Goal: Information Seeking & Learning: Check status

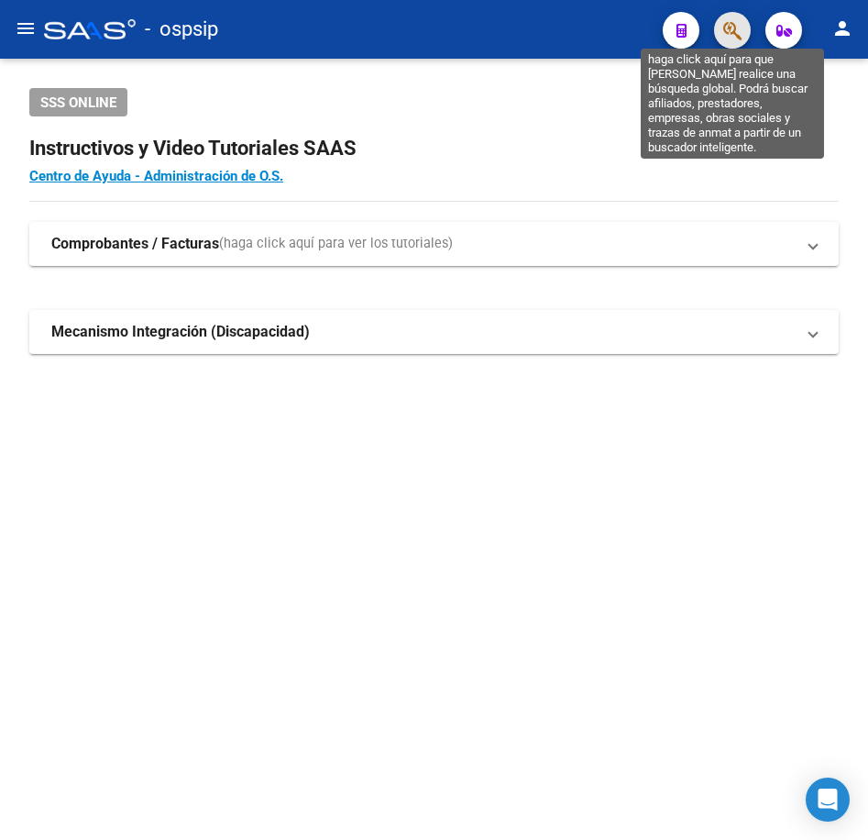
click at [736, 27] on icon "button" at bounding box center [732, 30] width 18 height 21
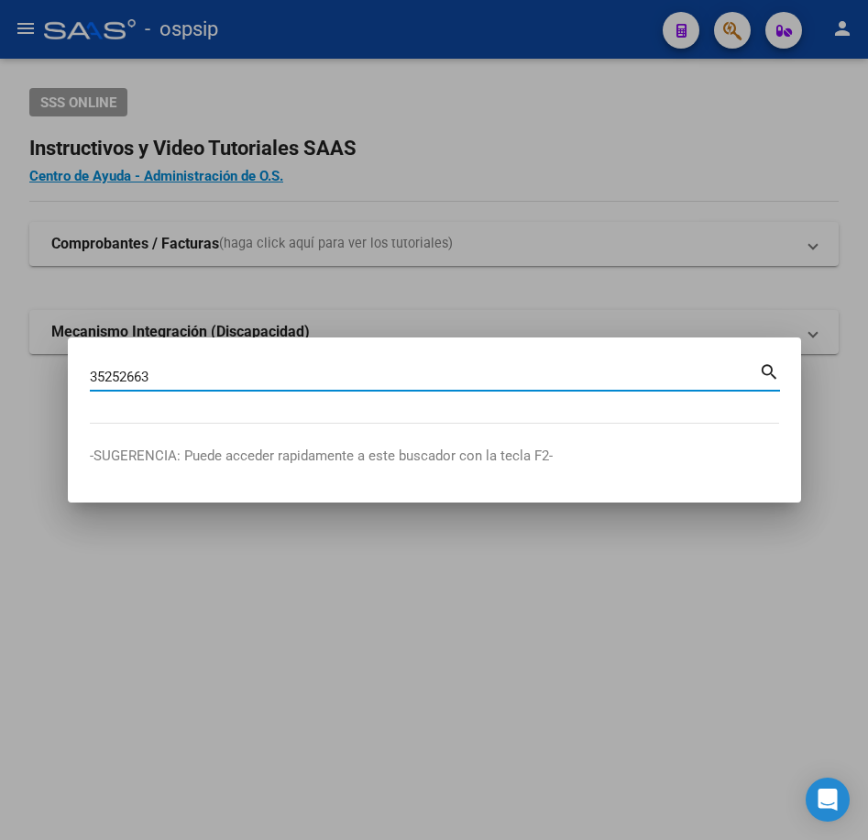
type input "35252663"
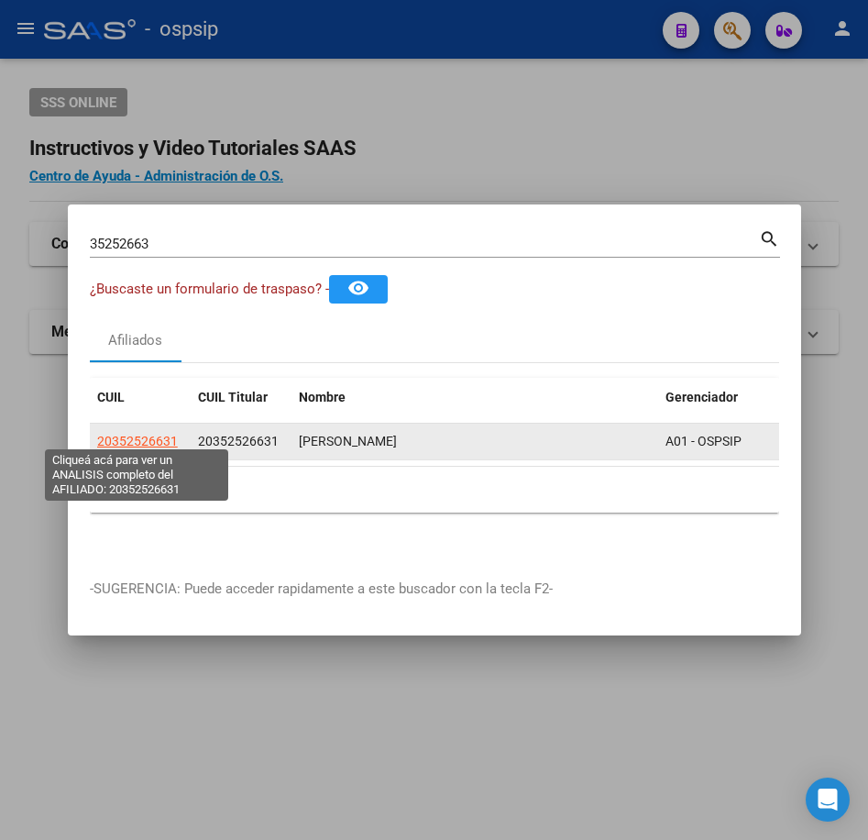
click at [131, 435] on span "20352526631" at bounding box center [137, 441] width 81 height 15
type textarea "20352526631"
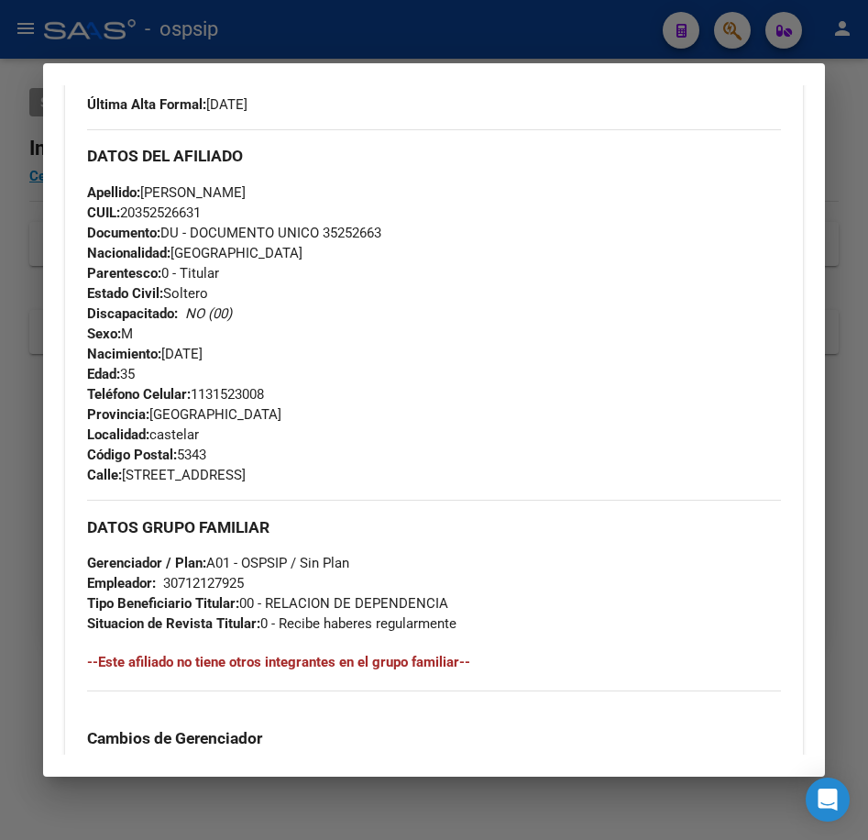
scroll to position [550, 0]
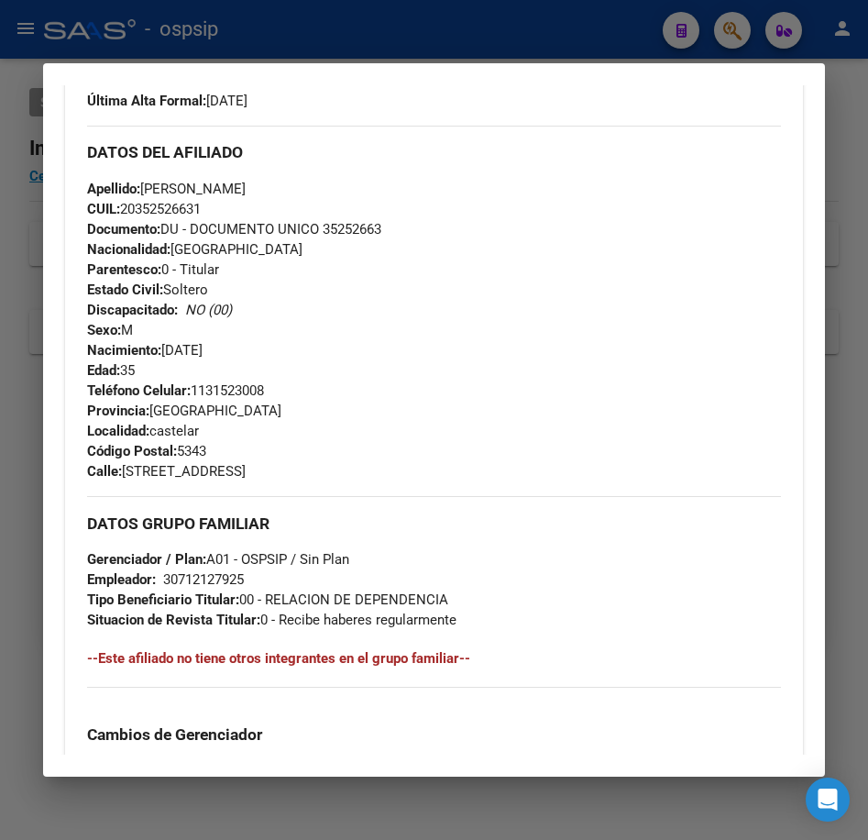
click at [611, 40] on div at bounding box center [434, 420] width 868 height 840
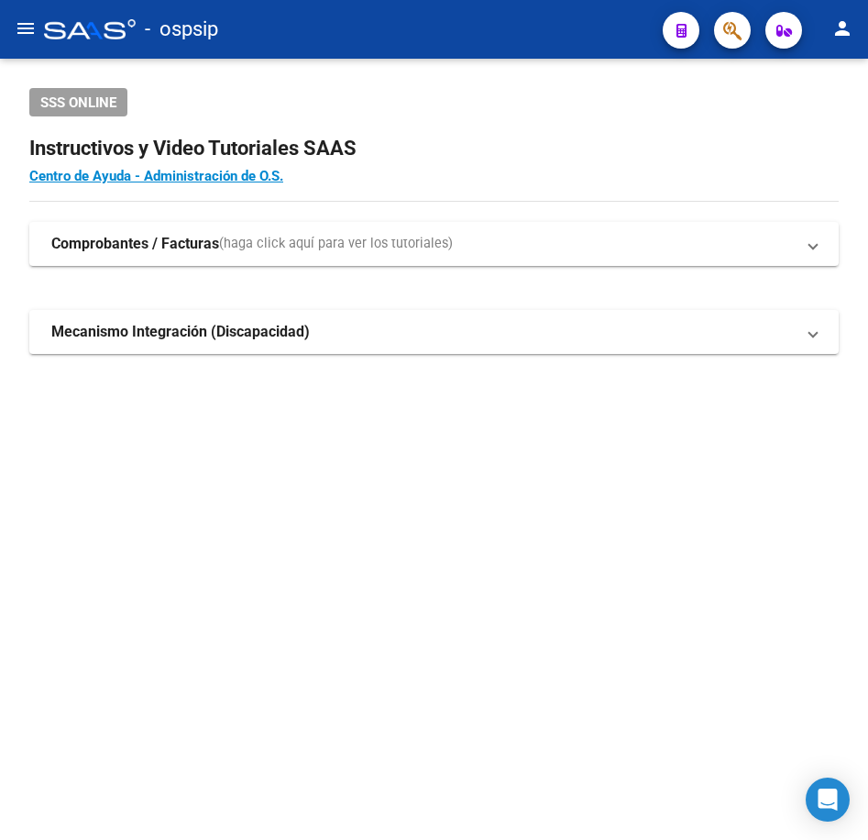
click at [738, 44] on span "button" at bounding box center [732, 31] width 18 height 38
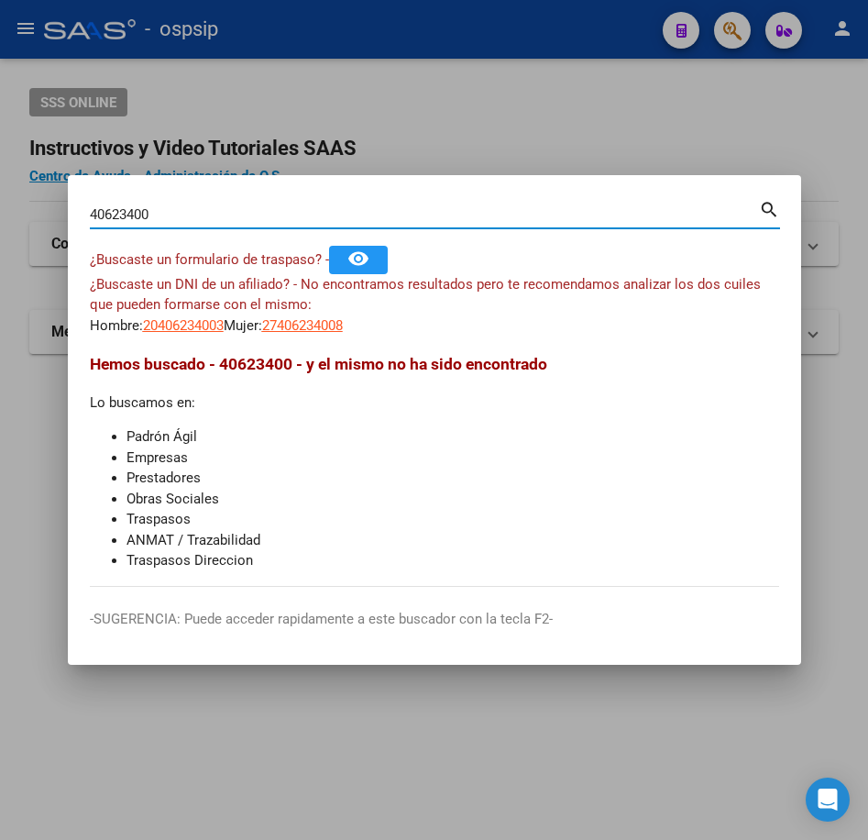
drag, startPoint x: 130, startPoint y: 216, endPoint x: 118, endPoint y: 215, distance: 11.9
click at [118, 215] on input "40623400" at bounding box center [424, 214] width 669 height 16
drag, startPoint x: 132, startPoint y: 214, endPoint x: 122, endPoint y: 214, distance: 10.1
click at [122, 214] on input "40623400" at bounding box center [424, 214] width 669 height 16
type input "40624300"
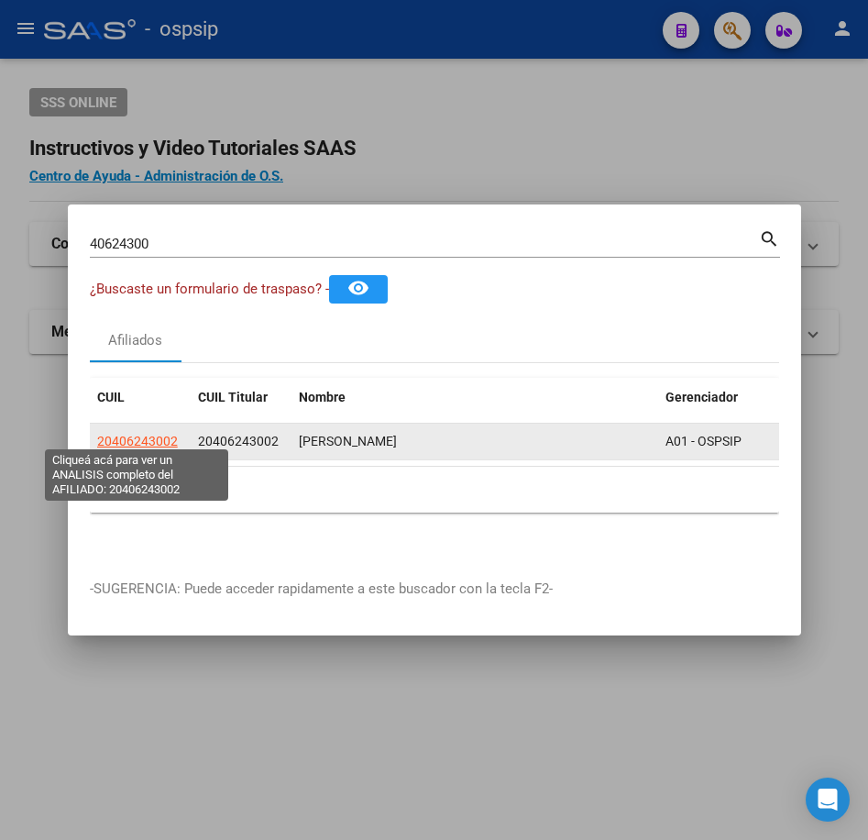
click at [139, 434] on span "20406243002" at bounding box center [137, 441] width 81 height 15
type textarea "20406243002"
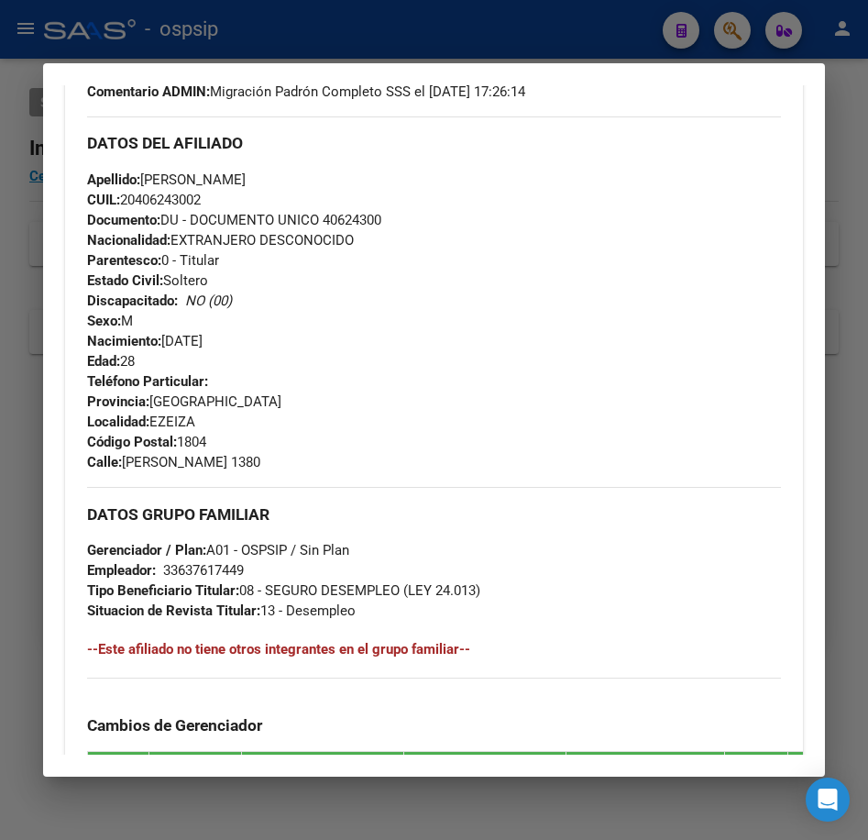
scroll to position [642, 0]
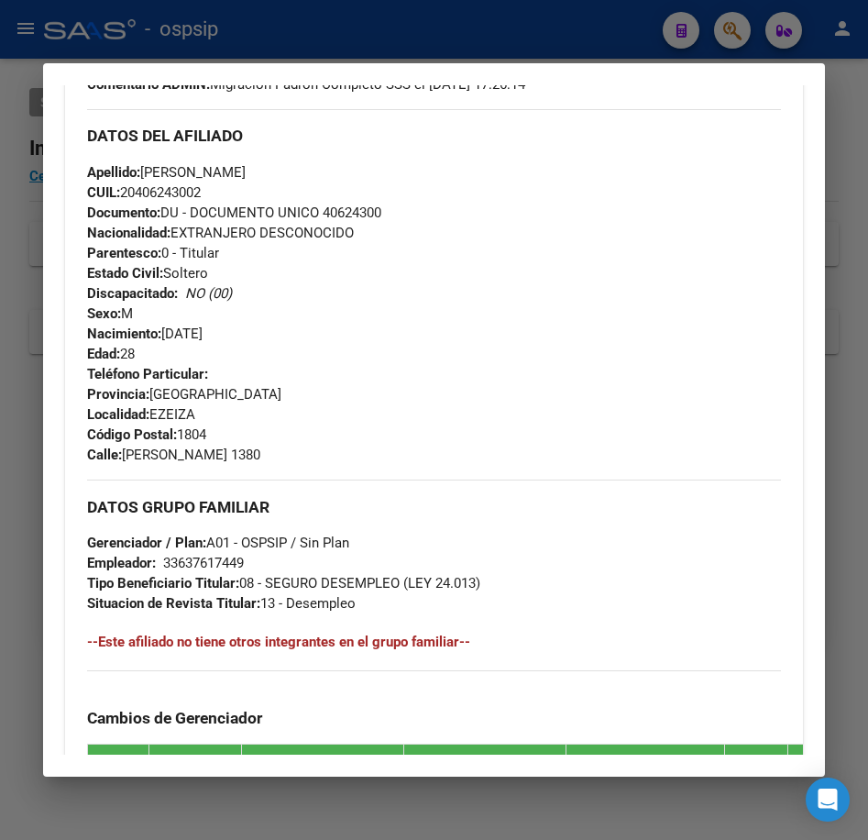
click at [667, 379] on div "Teléfono Particular: Provincia: [GEOGRAPHIC_DATA] Localidad: [GEOGRAPHIC_DATA] …" at bounding box center [433, 414] width 693 height 101
click at [397, 42] on div at bounding box center [434, 420] width 868 height 840
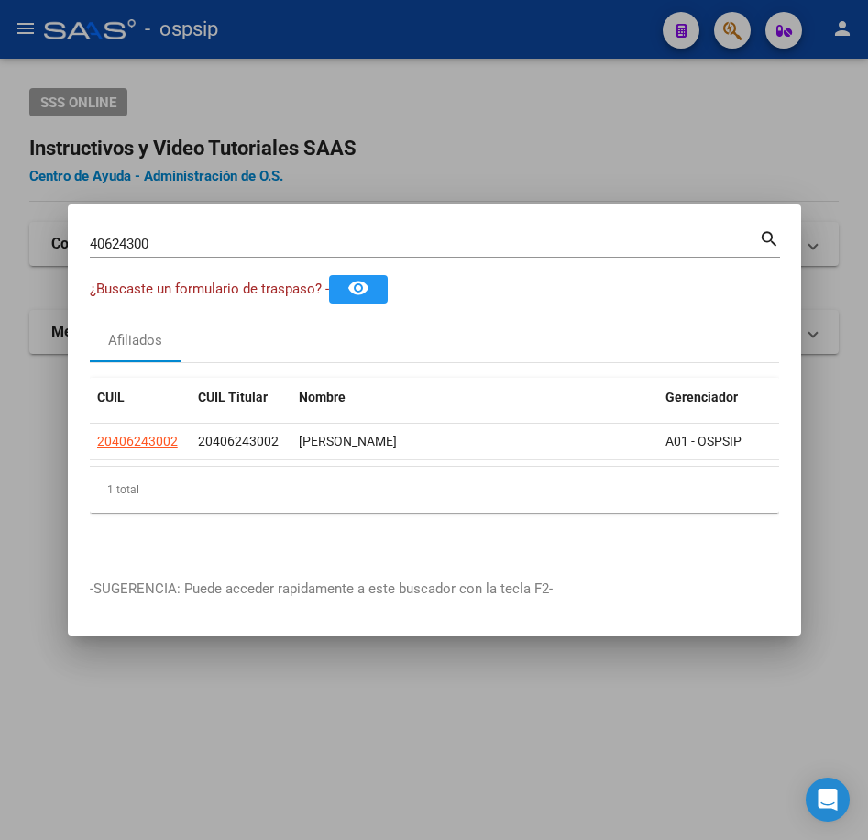
click at [397, 42] on div at bounding box center [434, 420] width 868 height 840
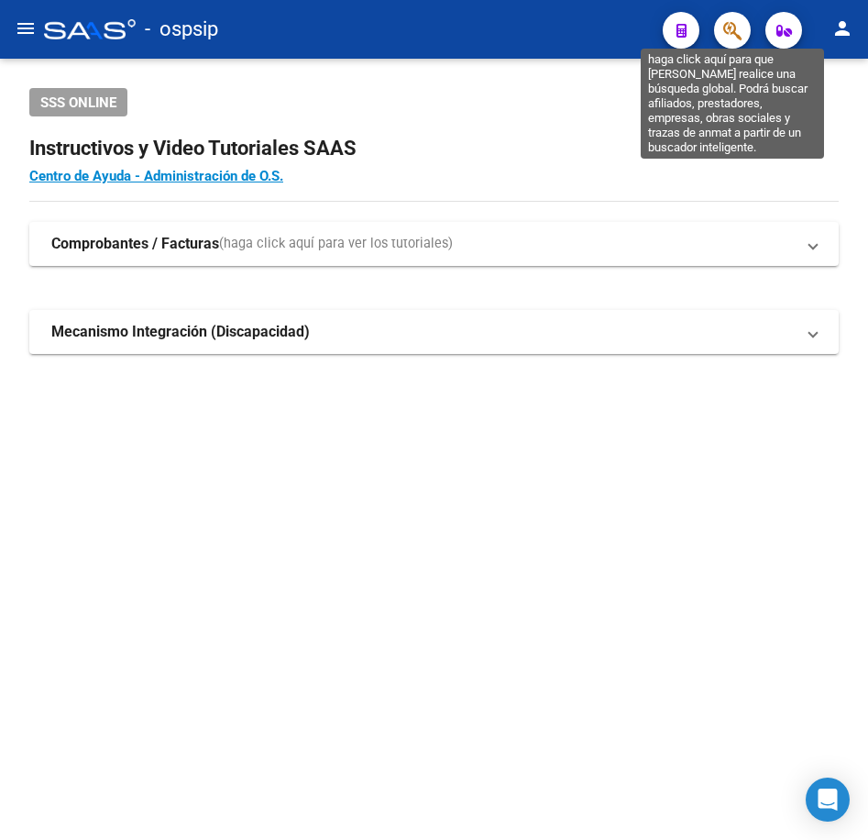
click at [724, 41] on icon "button" at bounding box center [732, 30] width 18 height 21
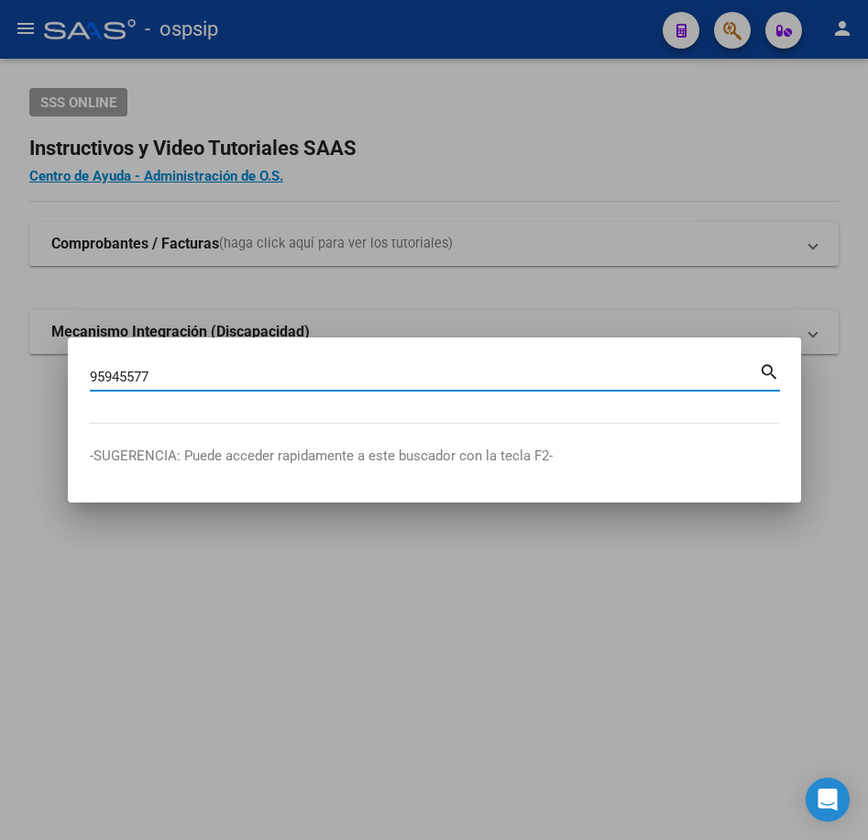
type input "95945577"
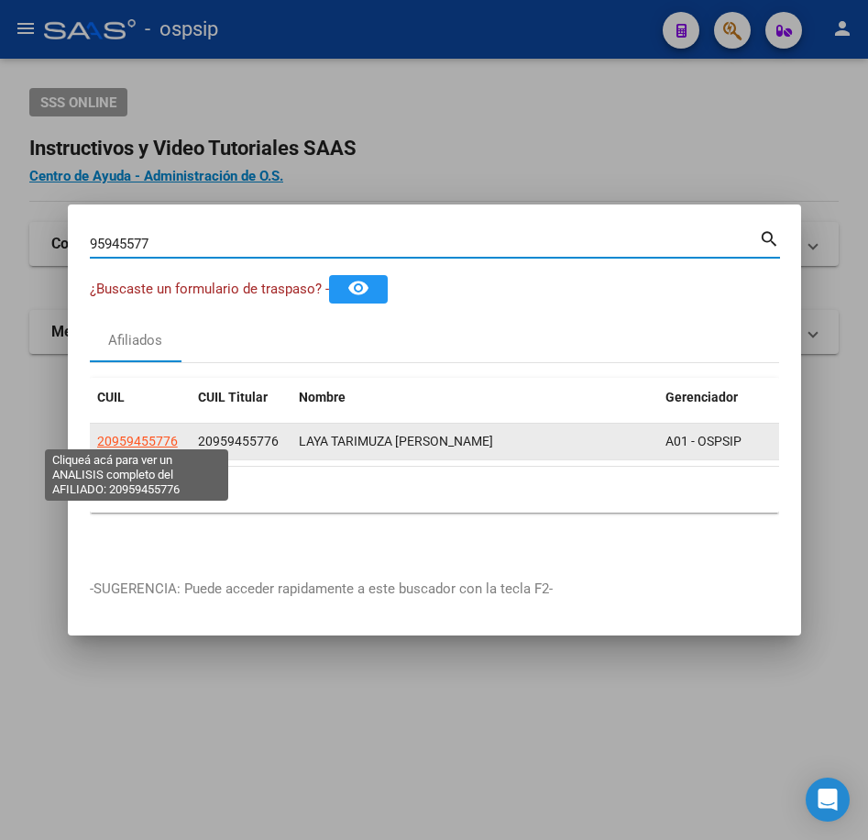
click at [121, 439] on span "20959455776" at bounding box center [137, 441] width 81 height 15
type textarea "20959455776"
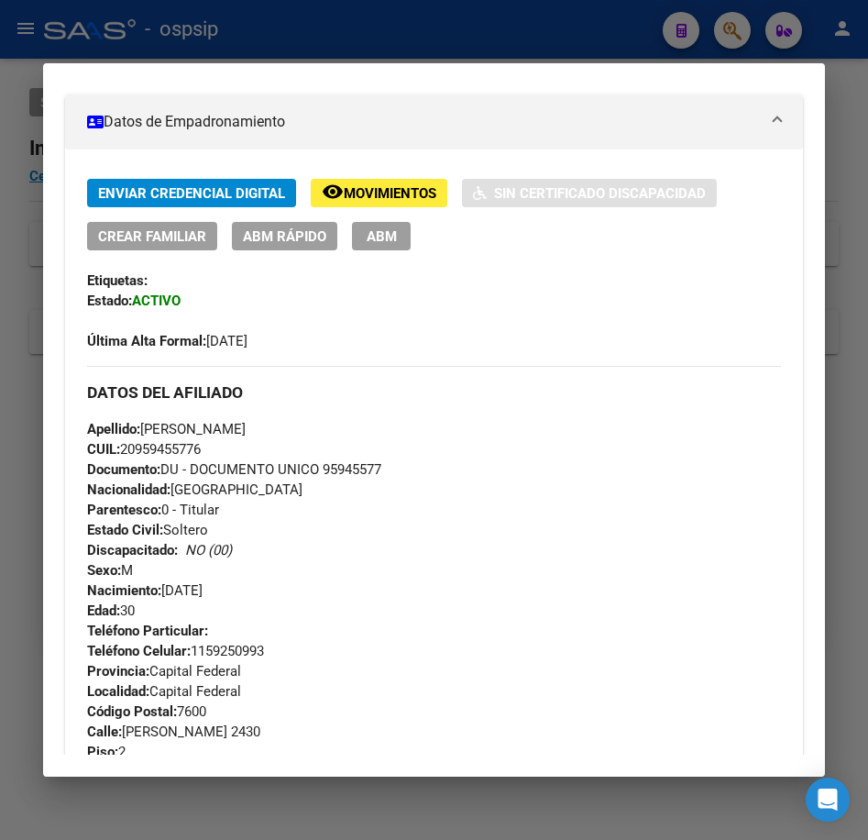
scroll to position [458, 0]
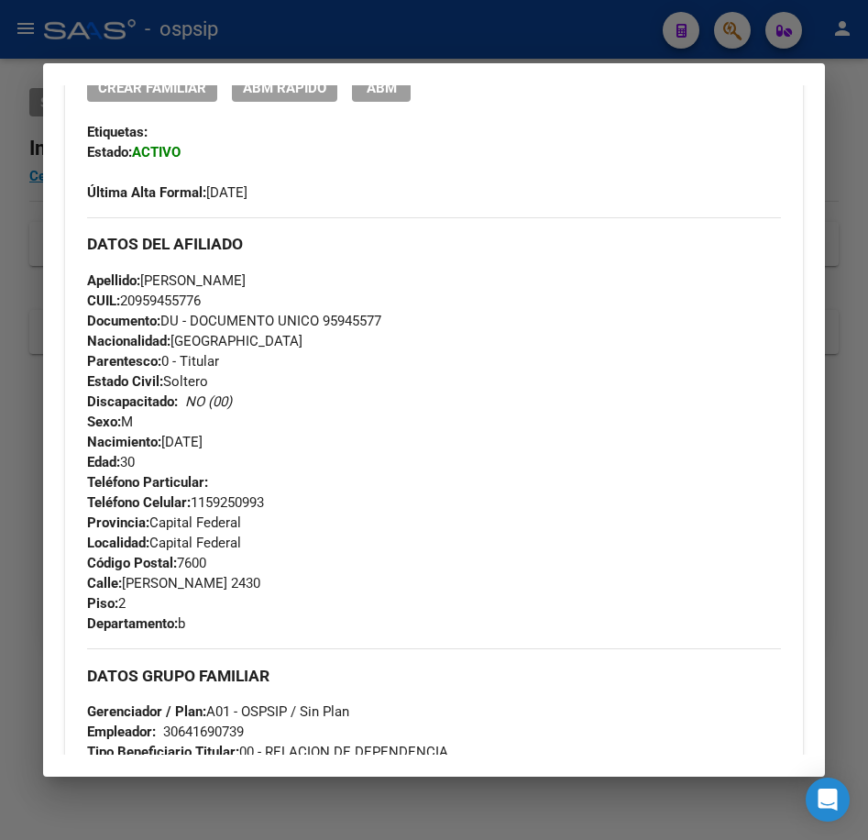
click at [573, 50] on div at bounding box center [434, 420] width 868 height 840
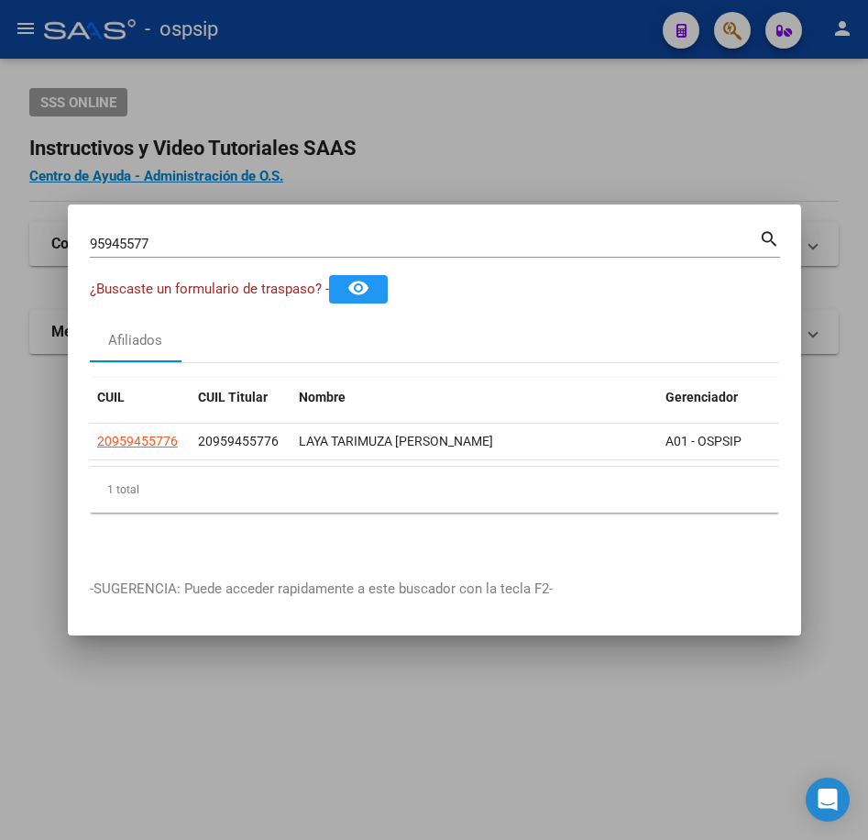
click at [573, 50] on div at bounding box center [434, 420] width 868 height 840
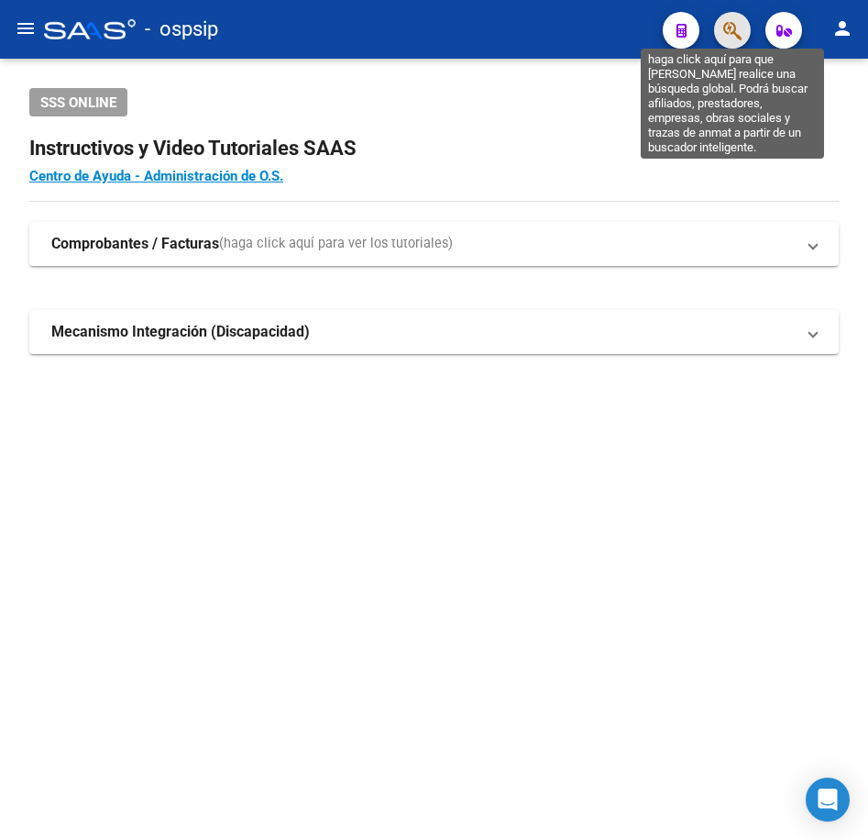
click at [727, 23] on icon "button" at bounding box center [732, 30] width 18 height 21
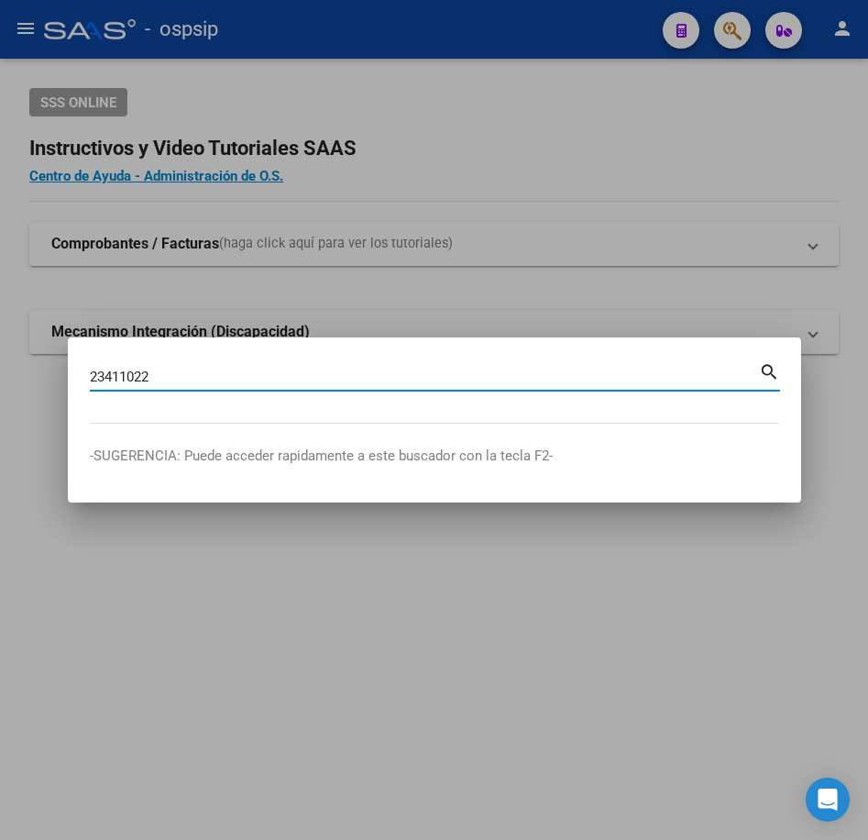
type input "23411022"
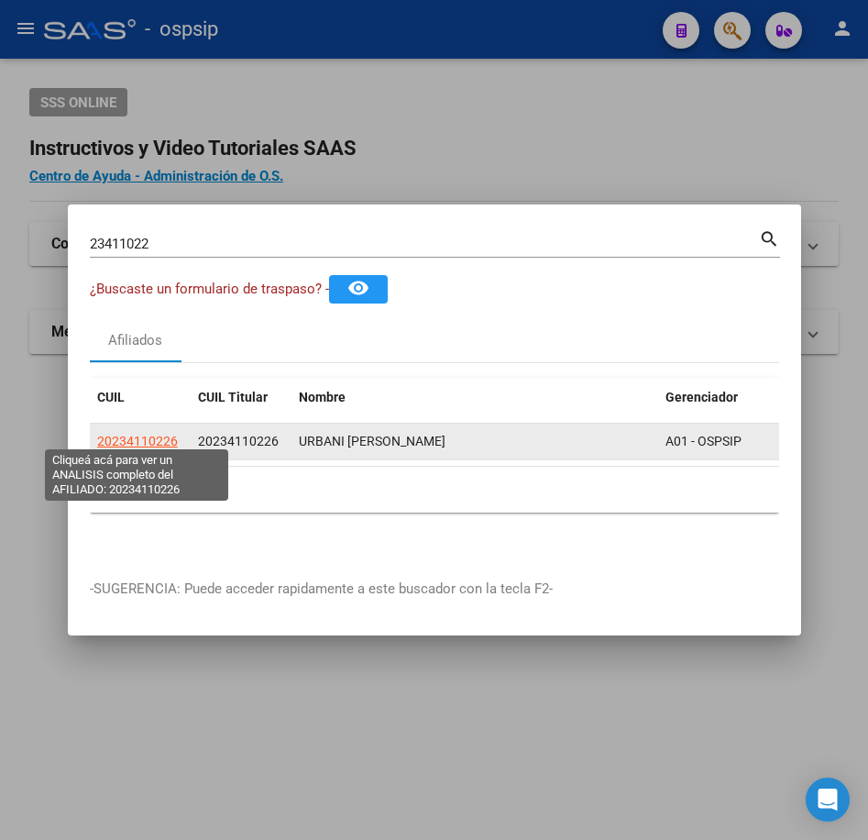
click at [126, 434] on span "20234110226" at bounding box center [137, 441] width 81 height 15
type textarea "20234110226"
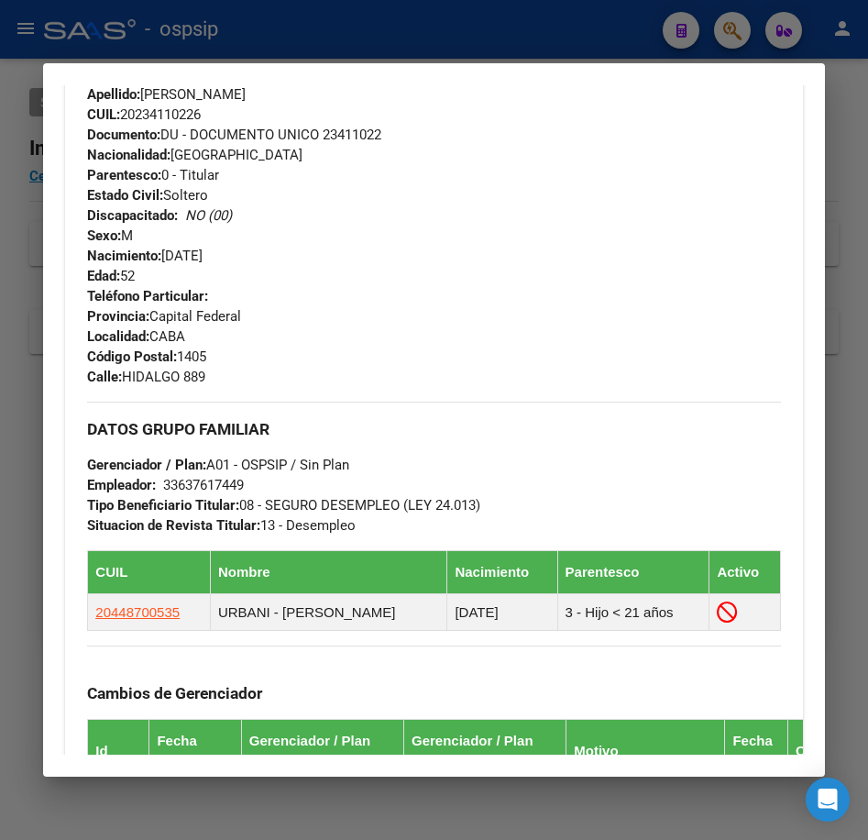
scroll to position [733, 0]
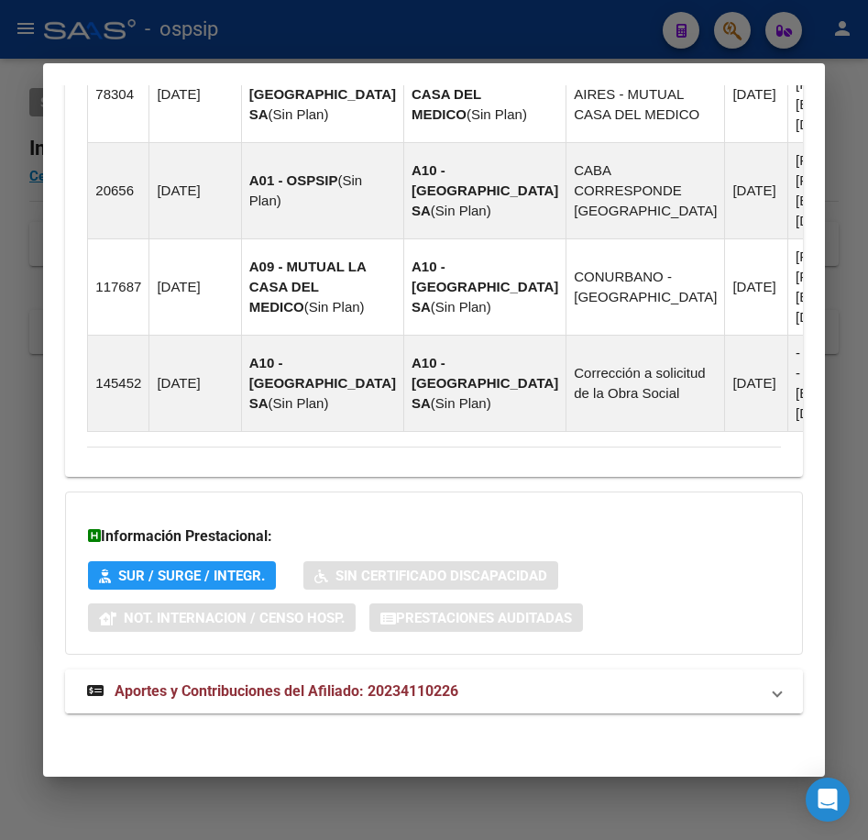
click at [513, 684] on mat-panel-title "Aportes y Contribuciones del Afiliado: 20234110226" at bounding box center [422, 691] width 671 height 22
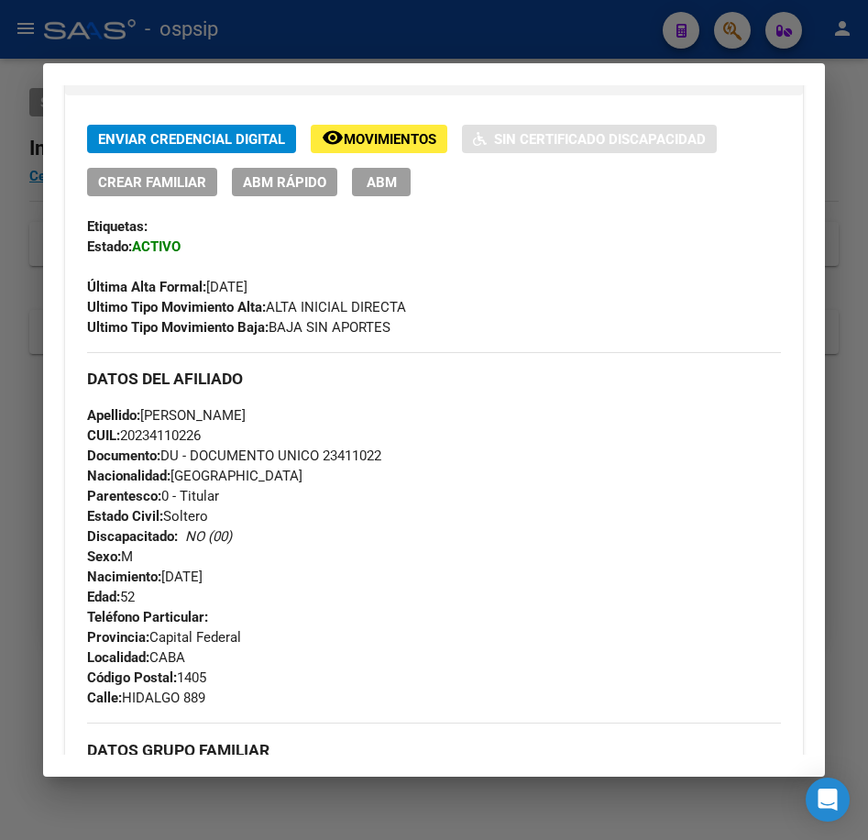
scroll to position [0, 0]
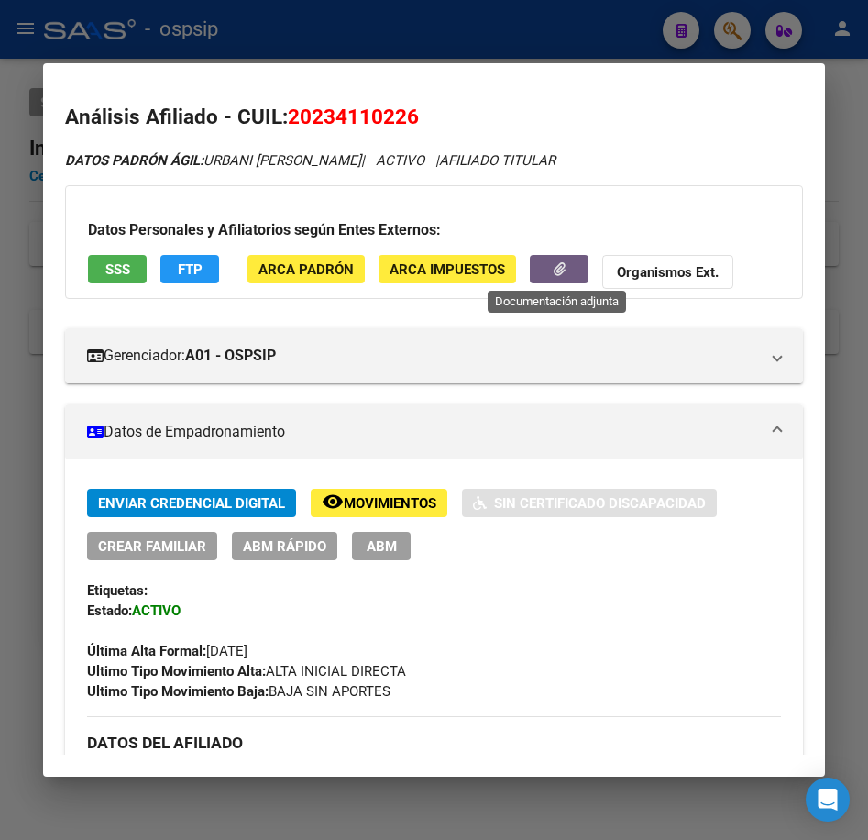
click at [543, 269] on button "button" at bounding box center [559, 269] width 59 height 28
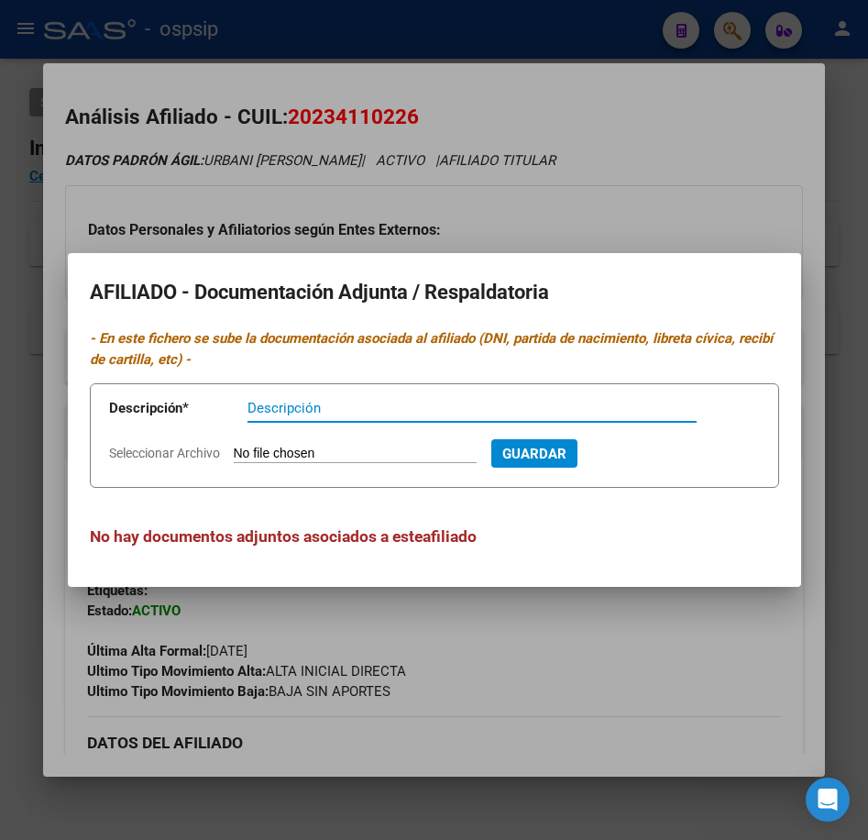
click at [635, 664] on div at bounding box center [434, 420] width 868 height 840
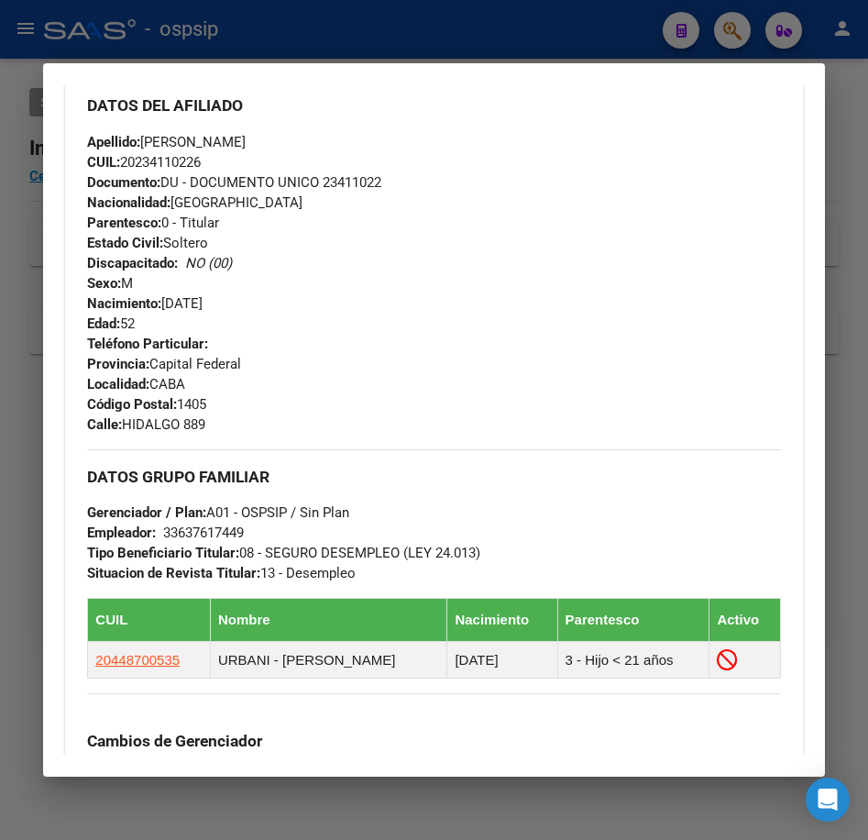
scroll to position [642, 0]
